Goal: Find specific page/section: Find specific page/section

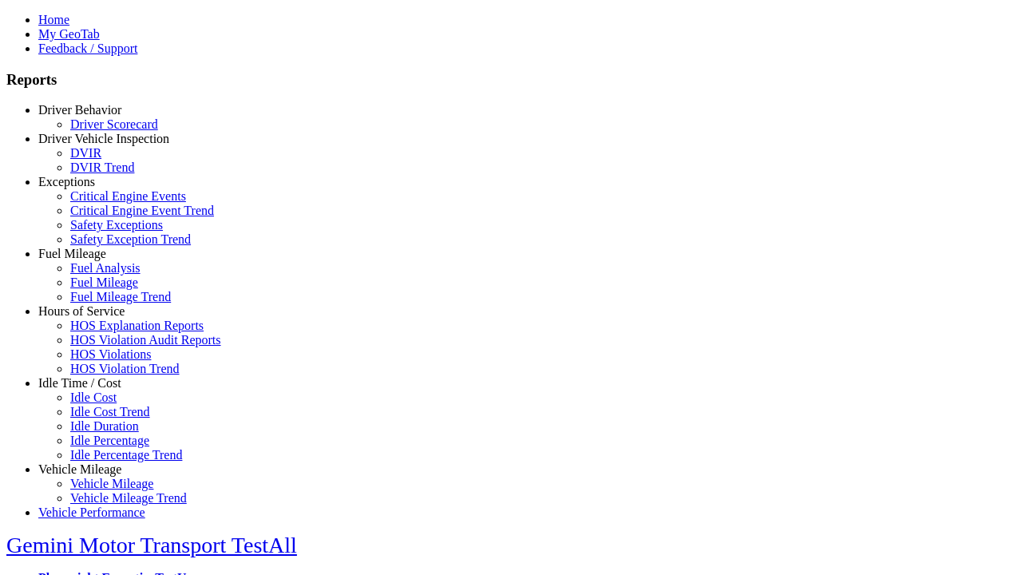
click at [92, 390] on link "Idle Time / Cost" at bounding box center [79, 383] width 83 height 14
click at [104, 448] on link "Idle Percentage Trend" at bounding box center [126, 455] width 112 height 14
